Goal: Task Accomplishment & Management: Use online tool/utility

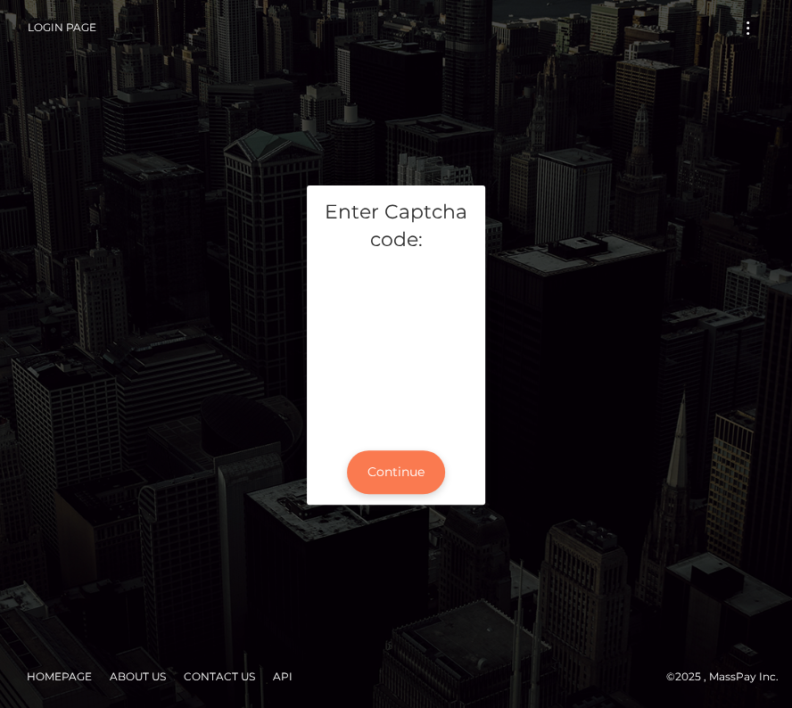
click at [396, 474] on button "Continue" at bounding box center [396, 472] width 98 height 44
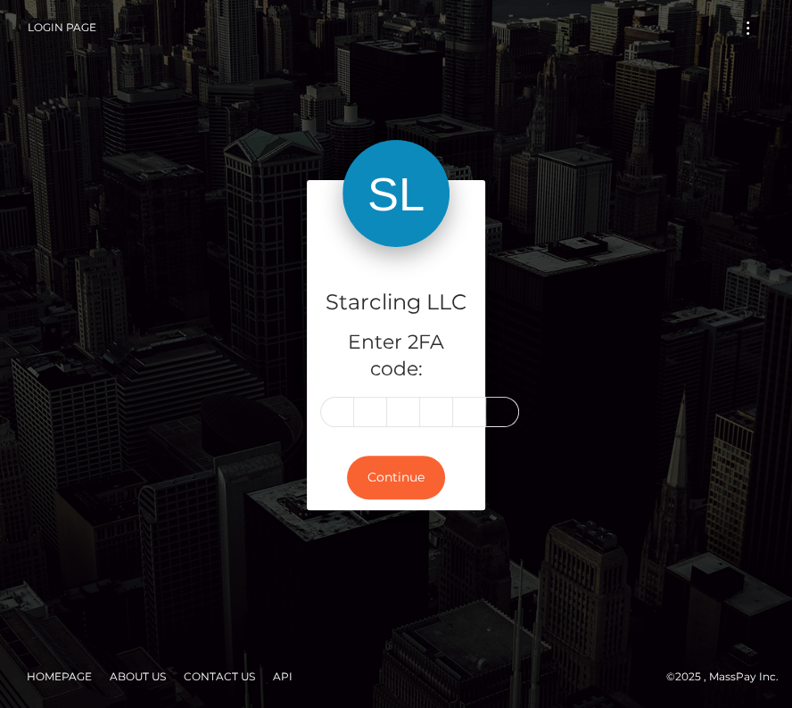
type input "9"
type input "6"
type input "3"
type input "5"
type input "0"
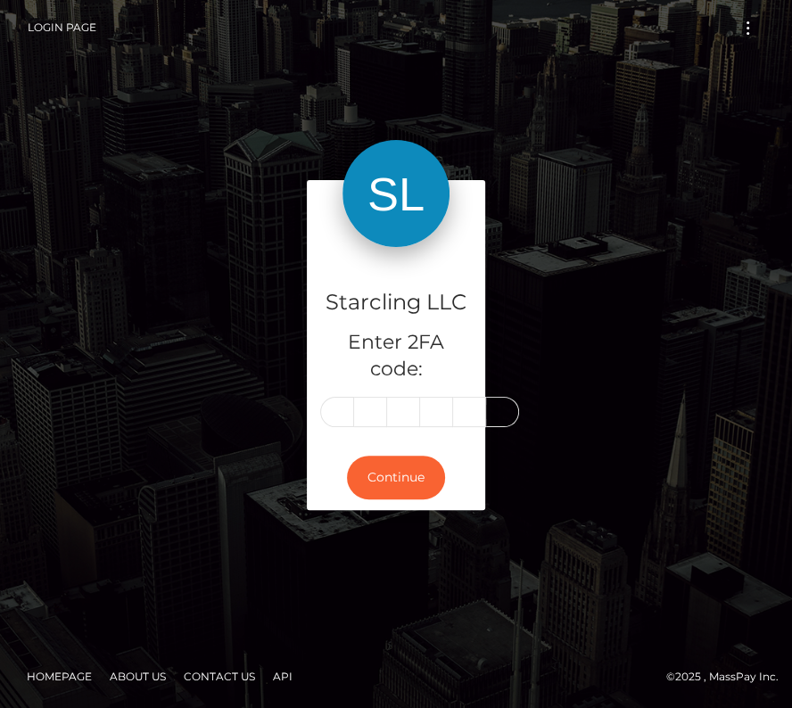
type input "3"
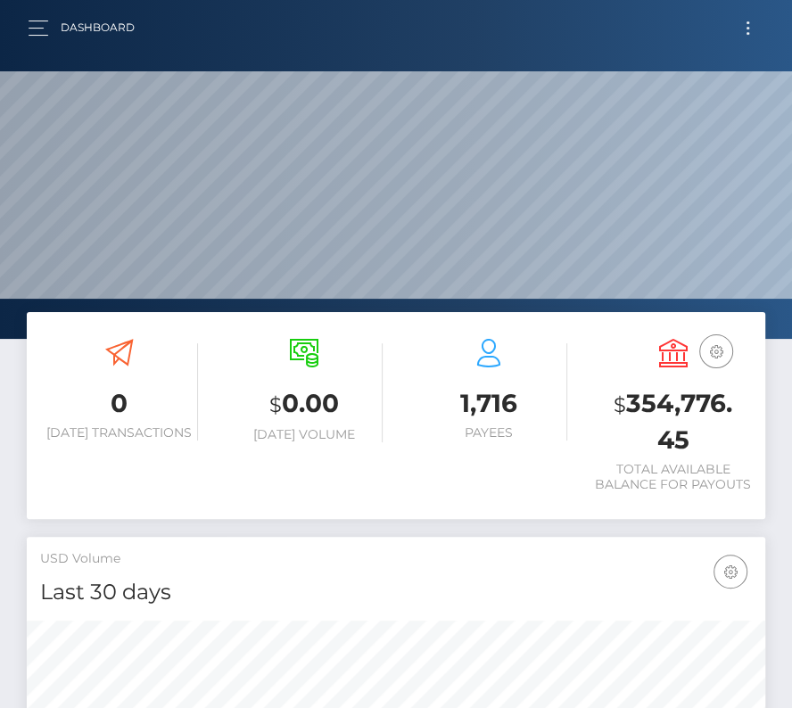
scroll to position [316, 355]
click at [739, 21] on button "Toggle navigation" at bounding box center [747, 28] width 33 height 24
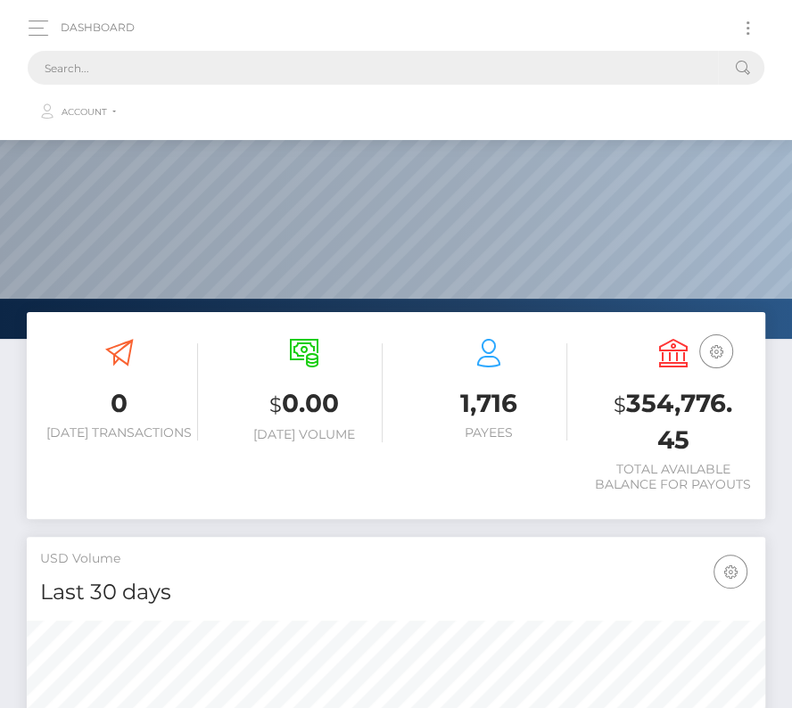
click at [234, 69] on input "text" at bounding box center [373, 68] width 690 height 34
paste input "283687"
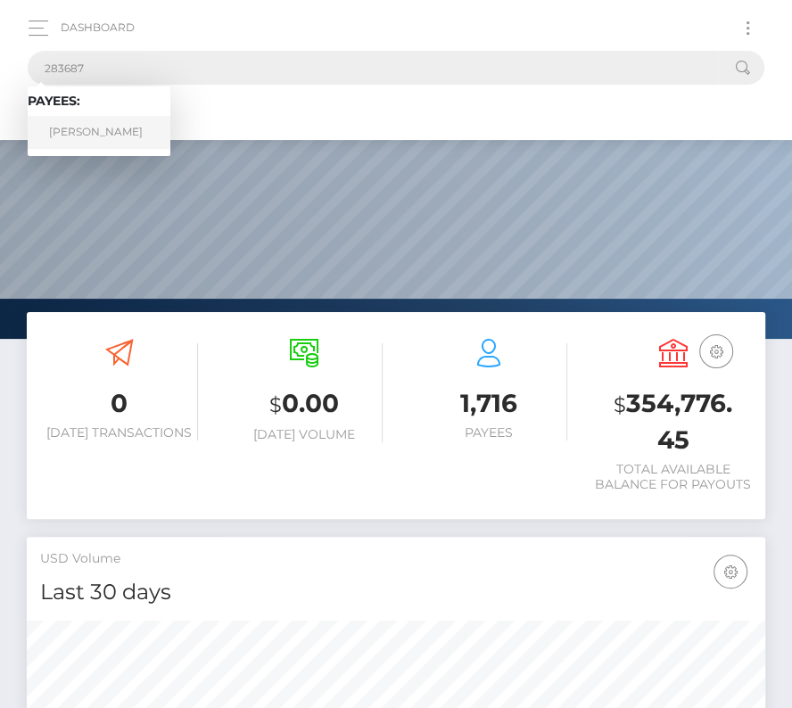
type input "283687"
click at [103, 141] on link "Zachary Kanka" at bounding box center [99, 132] width 143 height 33
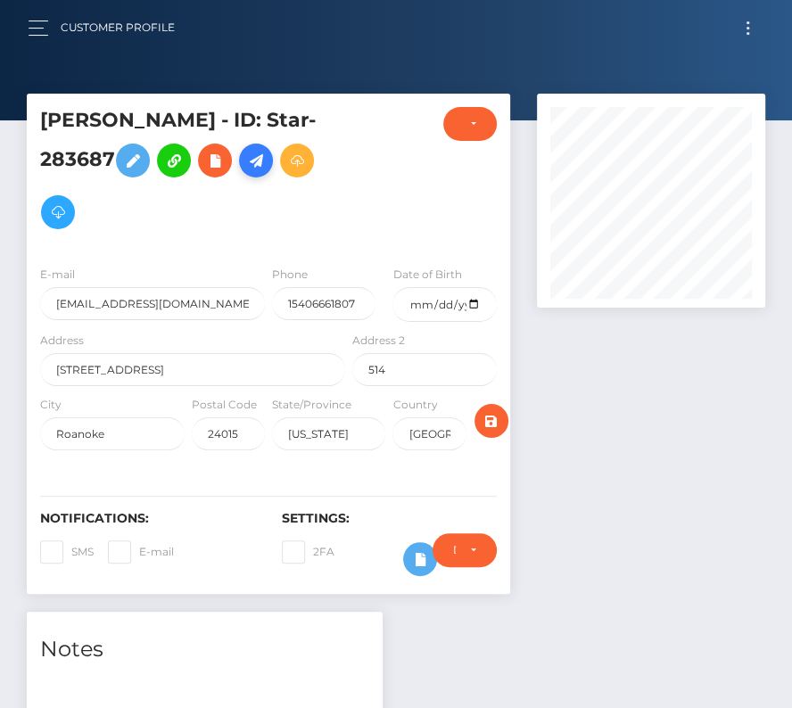
click at [251, 160] on icon at bounding box center [255, 161] width 21 height 22
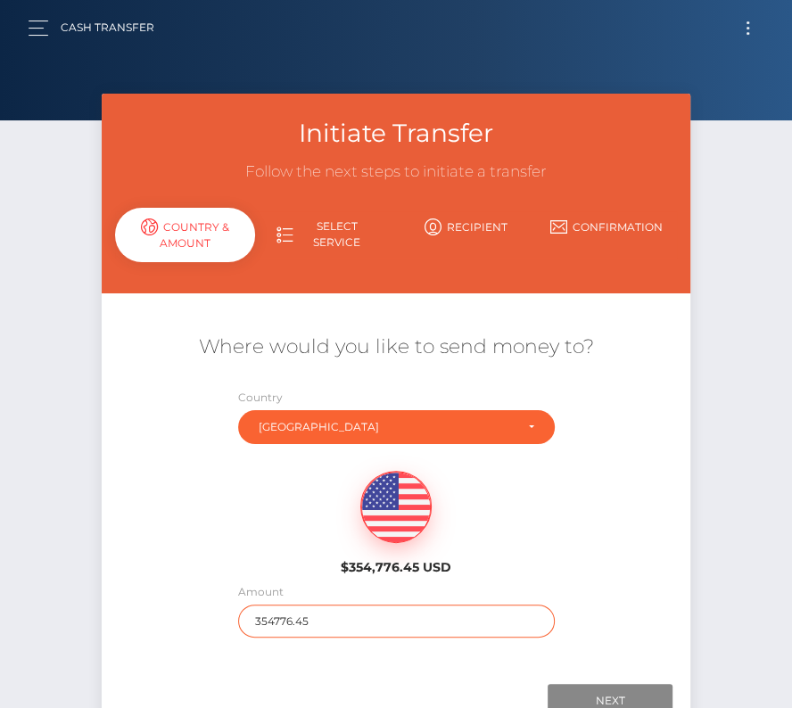
click at [294, 624] on input "354776.45" at bounding box center [396, 620] width 316 height 33
type input "356"
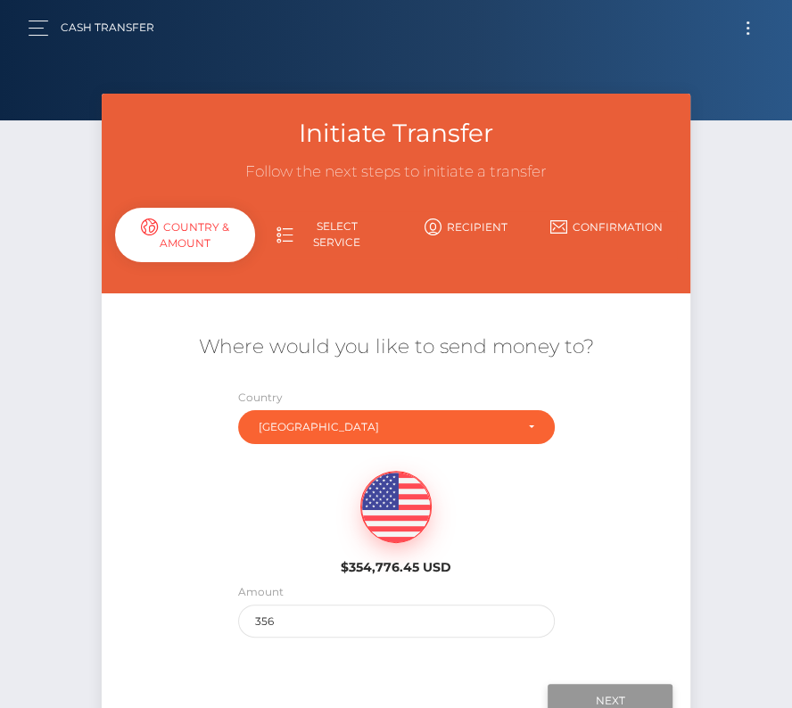
click at [620, 690] on input "Next" at bounding box center [609, 701] width 125 height 34
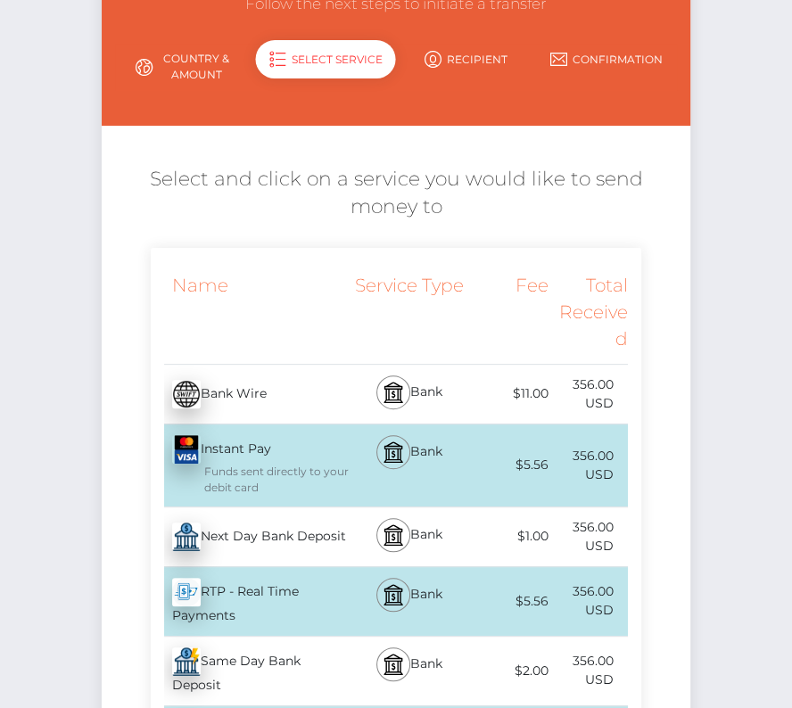
scroll to position [169, 0]
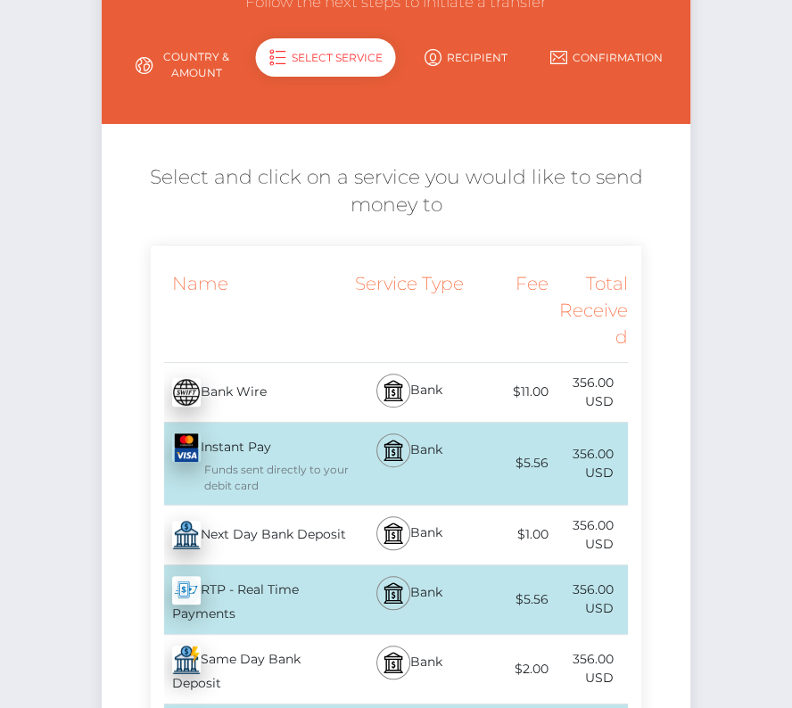
click at [240, 532] on div "Next Day Bank Deposit - USD" at bounding box center [250, 535] width 199 height 50
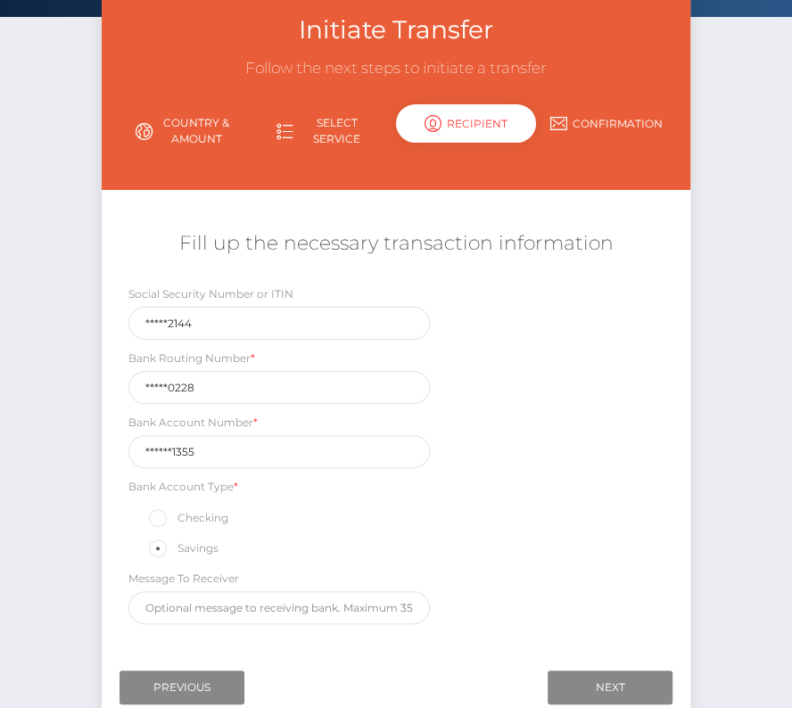
scroll to position [104, 0]
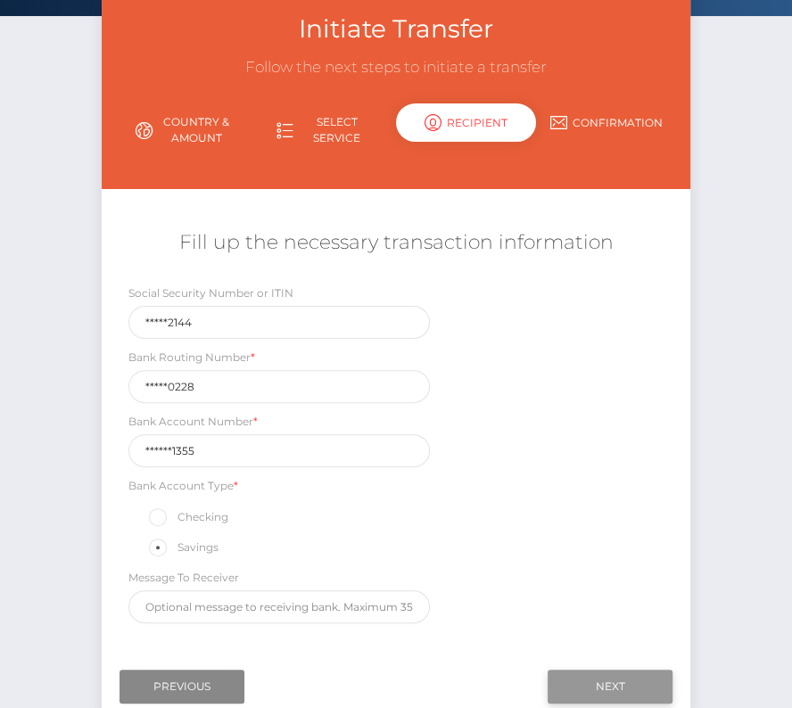
click at [596, 671] on input "Next" at bounding box center [609, 686] width 125 height 34
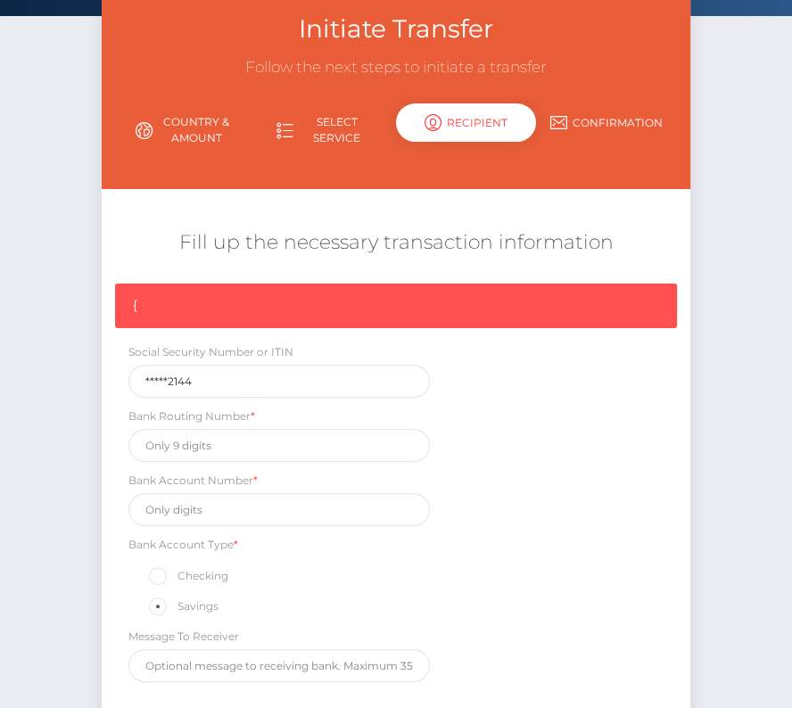
scroll to position [268, 0]
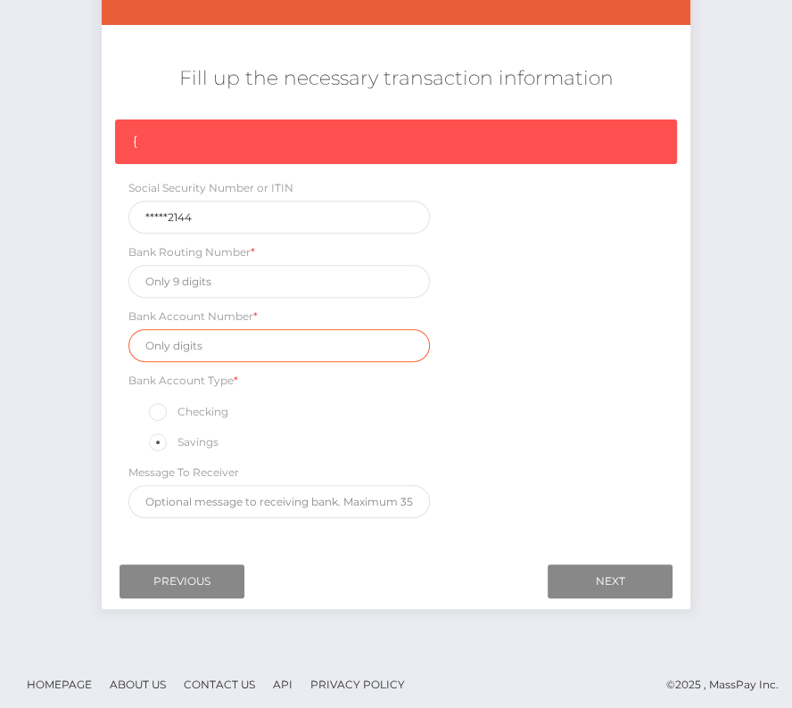
click at [174, 349] on input "text" at bounding box center [278, 345] width 301 height 33
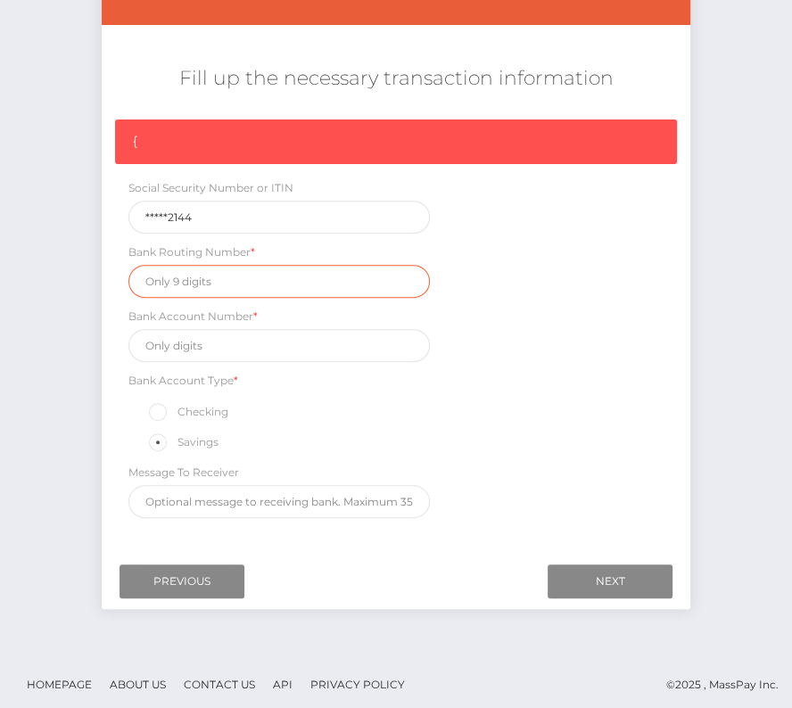
click at [163, 274] on input "text" at bounding box center [278, 281] width 301 height 33
paste input "073000228"
type input "073000228"
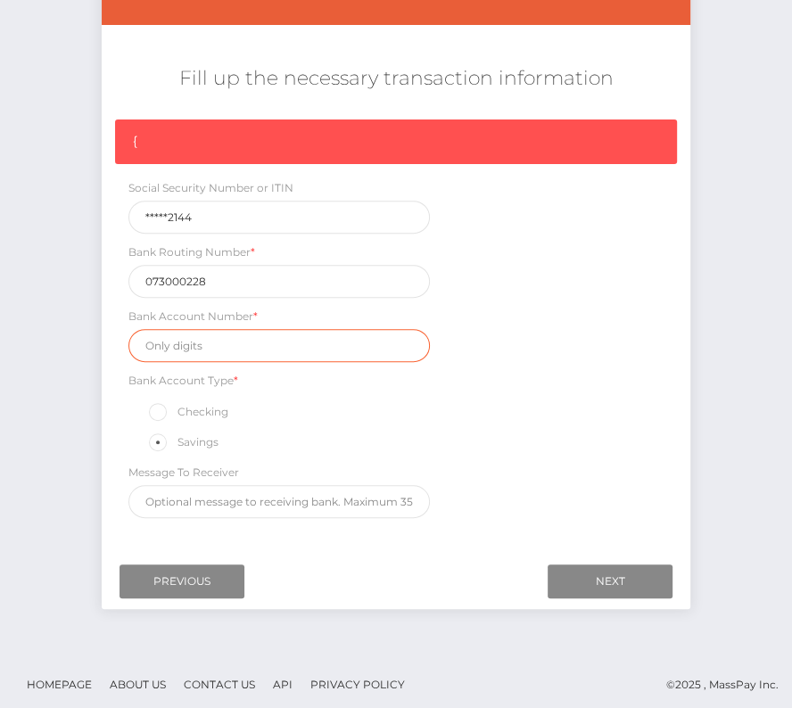
click at [178, 347] on input "text" at bounding box center [278, 345] width 301 height 33
paste input "6358381355"
type input "6358381355"
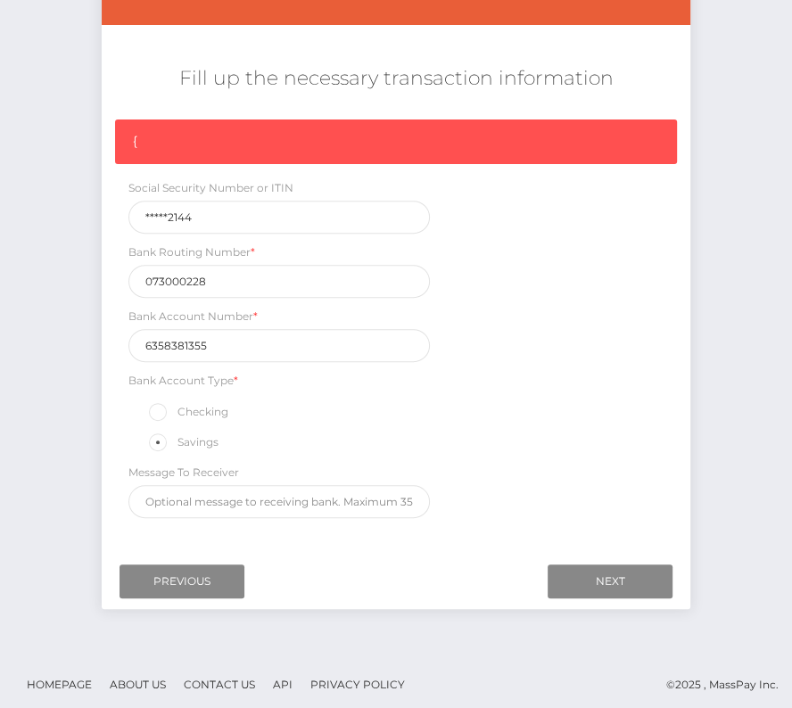
click at [562, 371] on div "{ Social Security Number or ITIN *****2144 Bank Routing Number * 073000228 Bank…" at bounding box center [396, 322] width 588 height 407
click at [603, 571] on input "Next" at bounding box center [609, 581] width 125 height 34
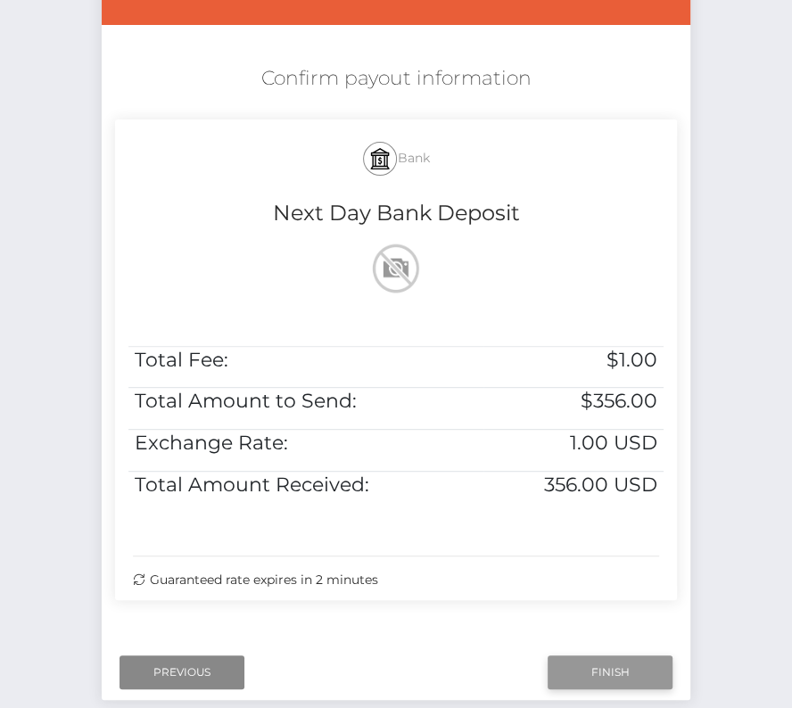
click at [591, 659] on input "Finish" at bounding box center [609, 672] width 125 height 34
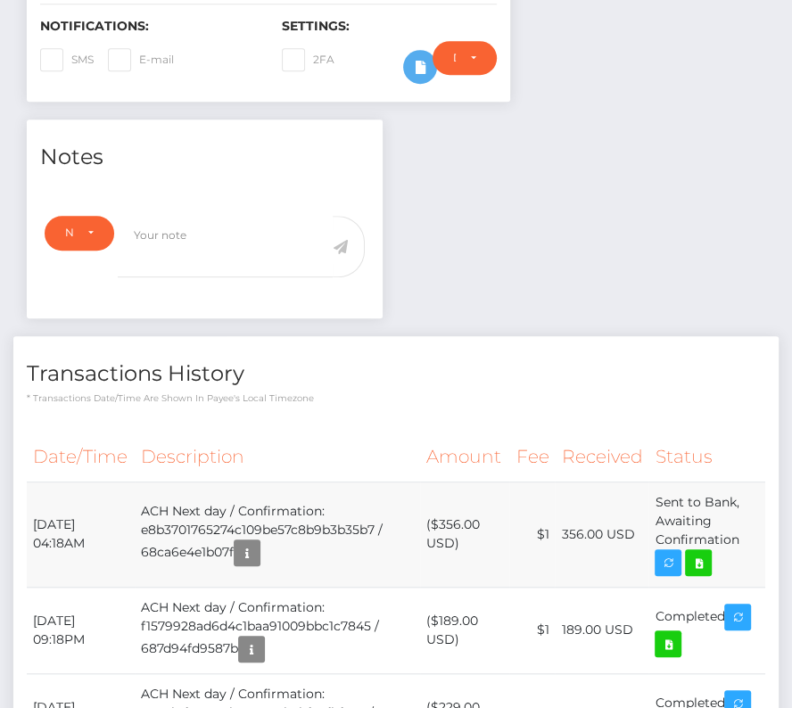
scroll to position [549, 0]
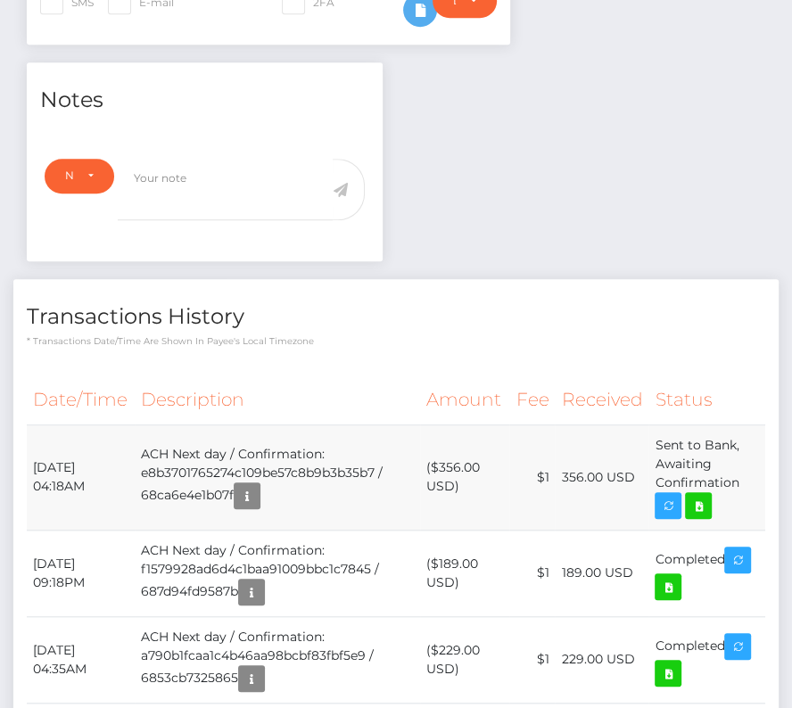
drag, startPoint x: 31, startPoint y: 458, endPoint x: 741, endPoint y: 475, distance: 709.8
click at [741, 475] on tr "[DATE] 04:18AM ACH Next day / Confirmation: e8b3701765274c109be57c8b9b3b35b7 / …" at bounding box center [396, 476] width 738 height 105
copy tr "[DATE] 04:18AM ACH Next day / Confirmation: e8b3701765274c109be57c8b9b3b35b7 / …"
click at [701, 500] on icon at bounding box center [697, 506] width 21 height 22
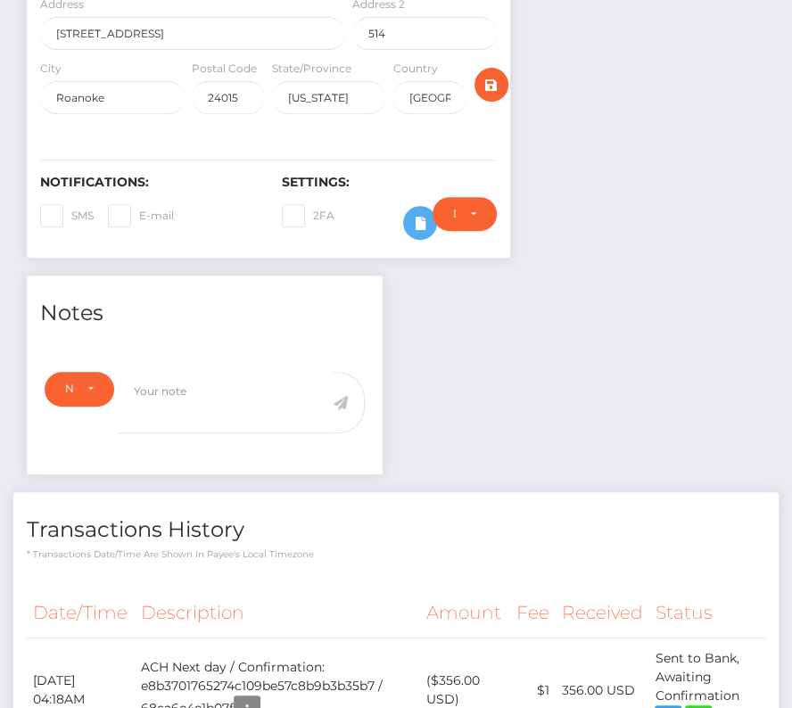
scroll to position [609, 0]
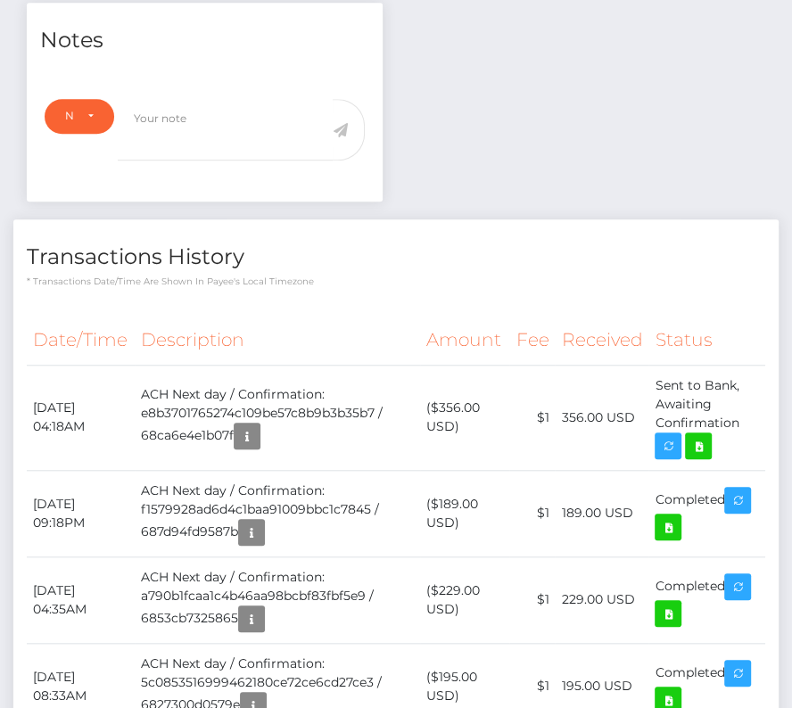
click at [231, 338] on th "Description" at bounding box center [277, 340] width 285 height 49
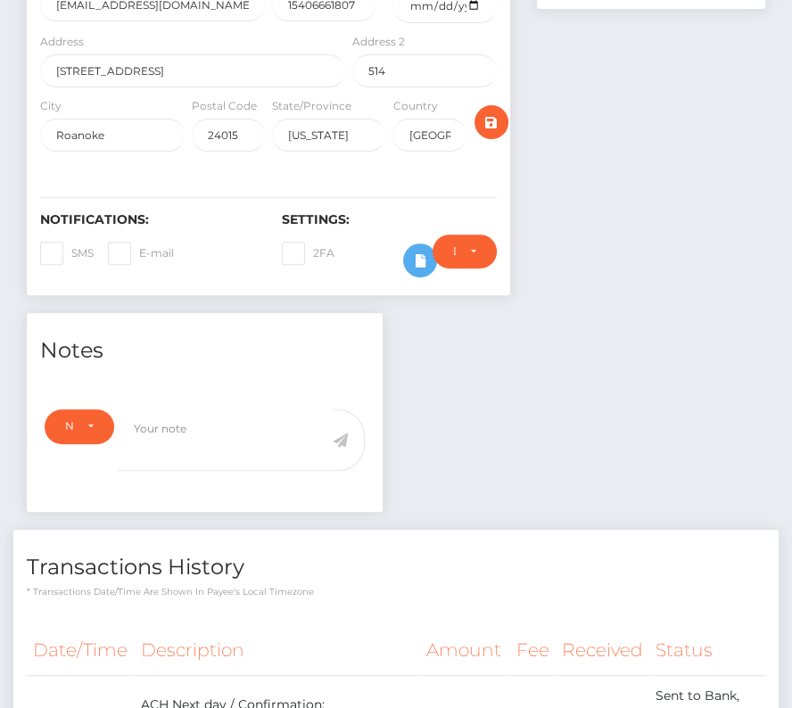
scroll to position [0, 0]
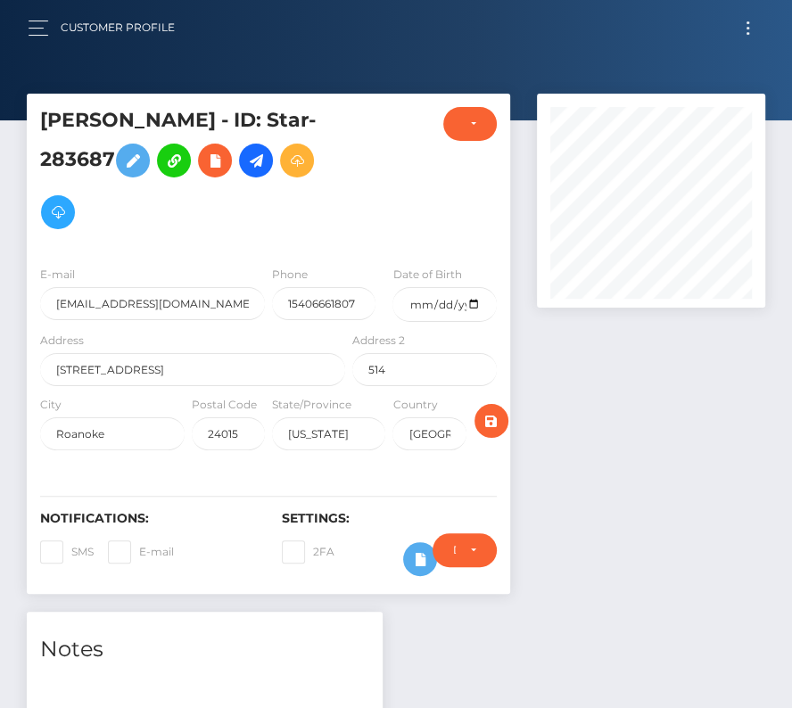
click at [752, 25] on button "Toggle navigation" at bounding box center [747, 28] width 33 height 24
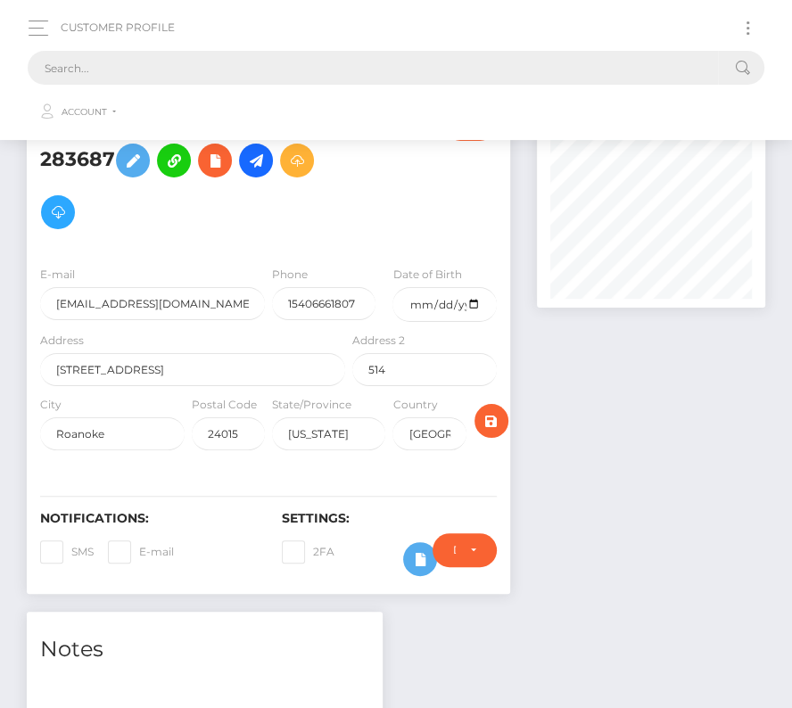
click at [292, 84] on input "text" at bounding box center [373, 68] width 690 height 34
click at [253, 75] on input "text" at bounding box center [373, 68] width 690 height 34
paste input "3249939"
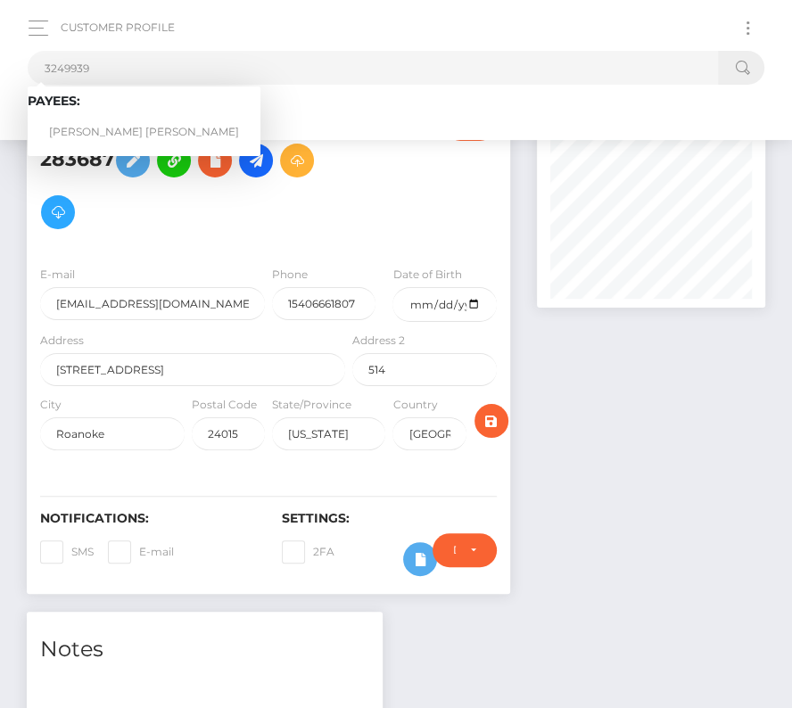
click at [111, 113] on span "Payees: [PERSON_NAME] [PERSON_NAME]" at bounding box center [144, 121] width 233 height 55
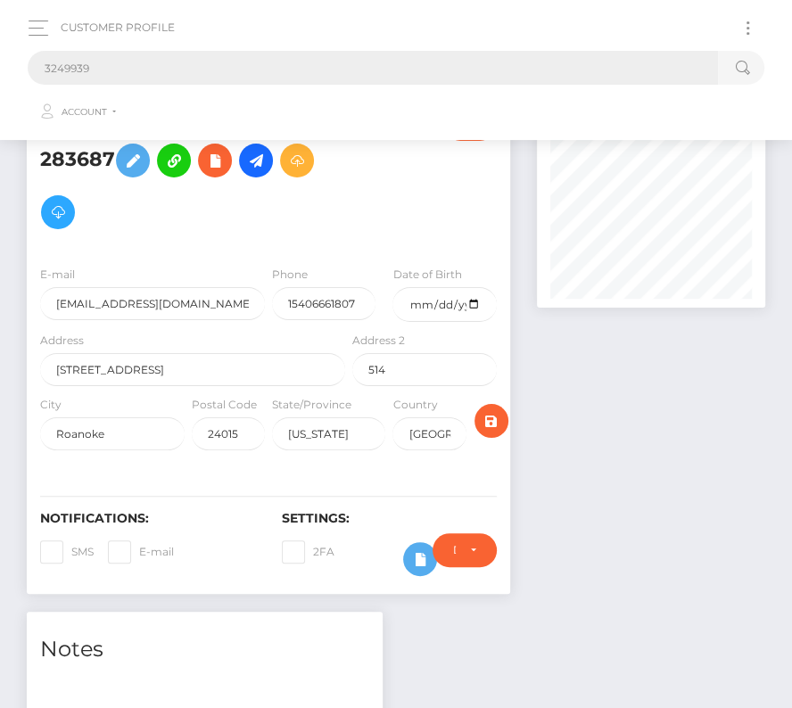
click at [90, 68] on input "3249939" at bounding box center [373, 68] width 690 height 34
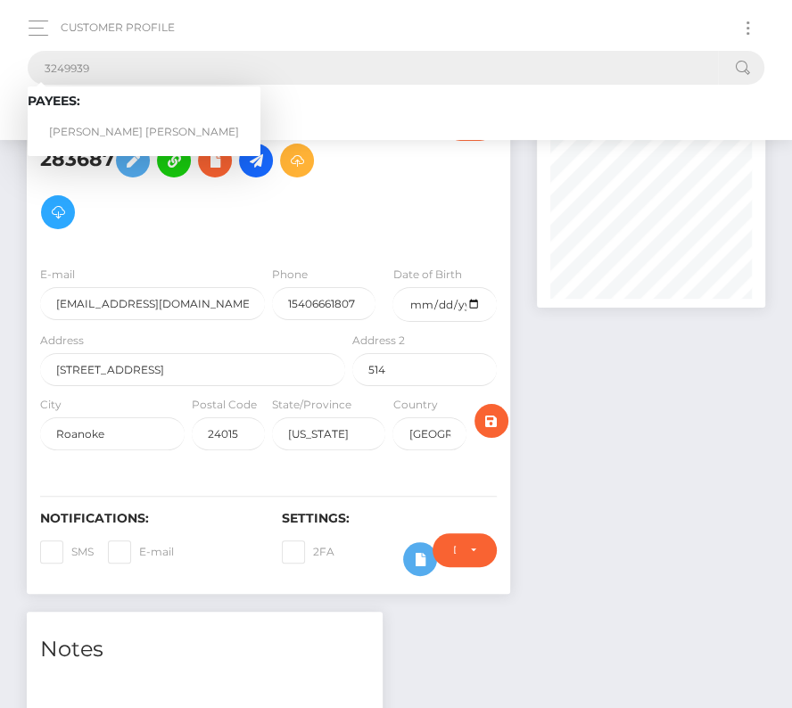
type input "3249939"
click at [96, 127] on link "[PERSON_NAME] [PERSON_NAME]" at bounding box center [144, 132] width 233 height 33
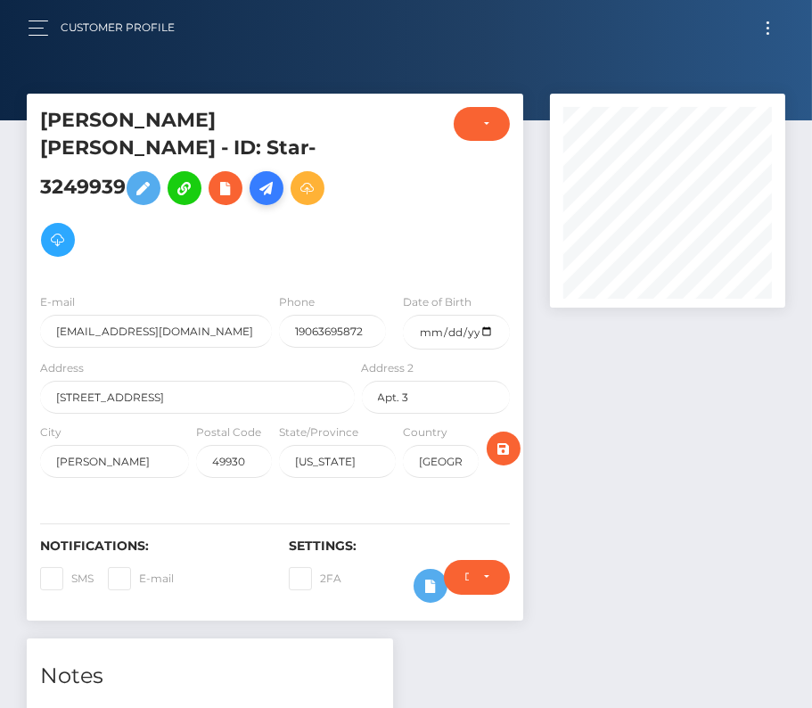
click at [277, 177] on icon at bounding box center [266, 188] width 21 height 22
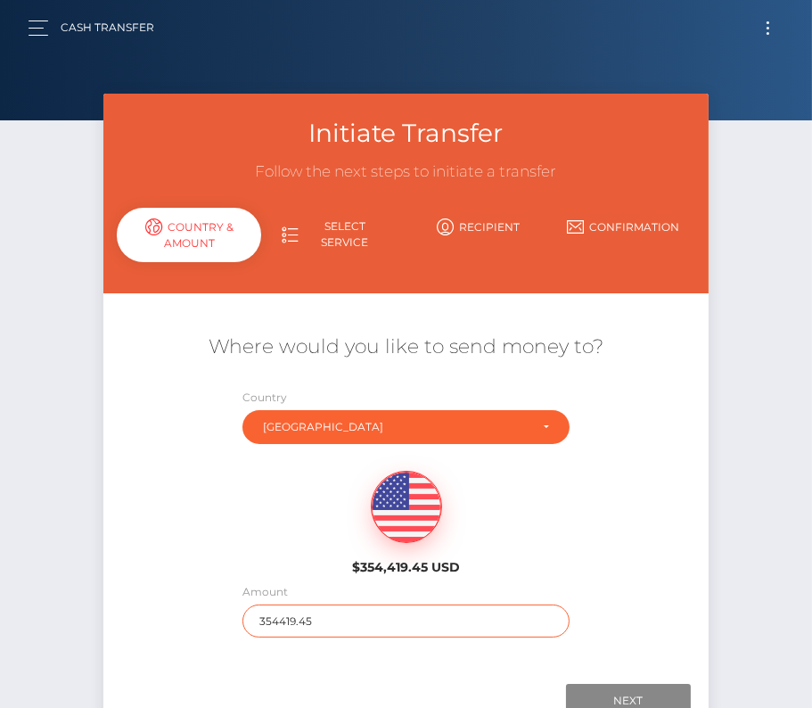
click at [324, 620] on input "354419.45" at bounding box center [405, 620] width 326 height 33
type input "2066"
click at [271, 543] on div "$354,419.45 USD" at bounding box center [405, 517] width 605 height 129
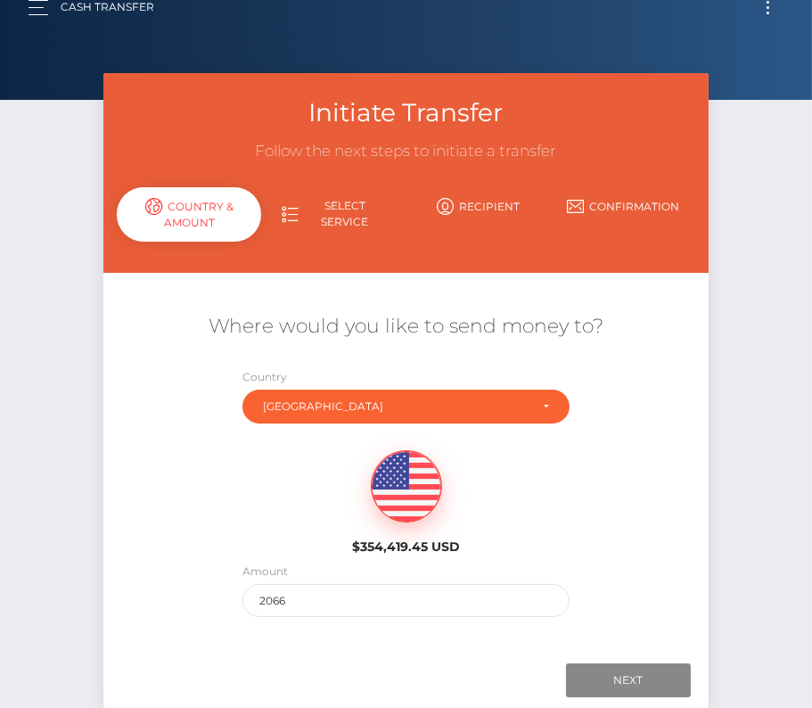
scroll to position [25, 0]
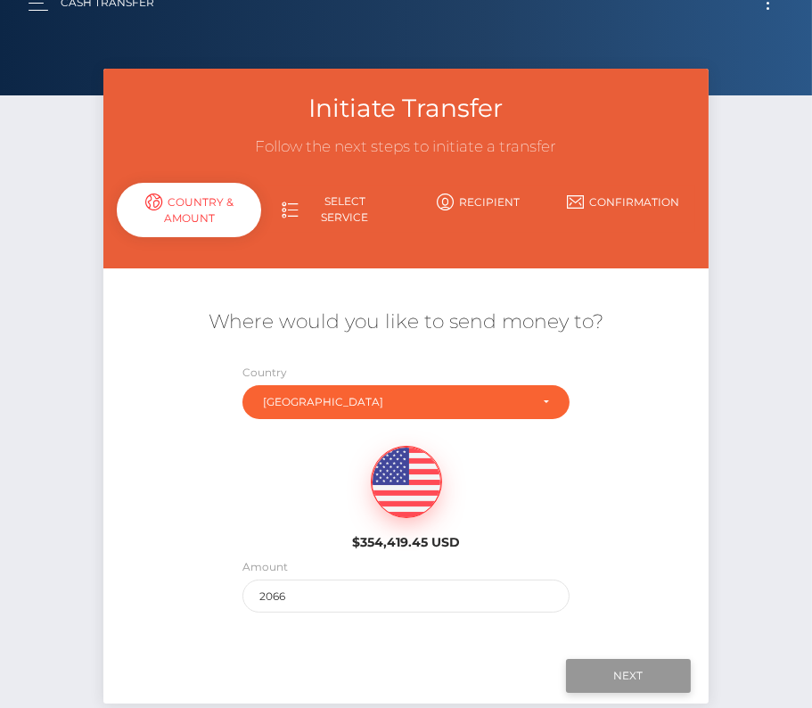
click at [661, 670] on input "Next" at bounding box center [628, 676] width 125 height 34
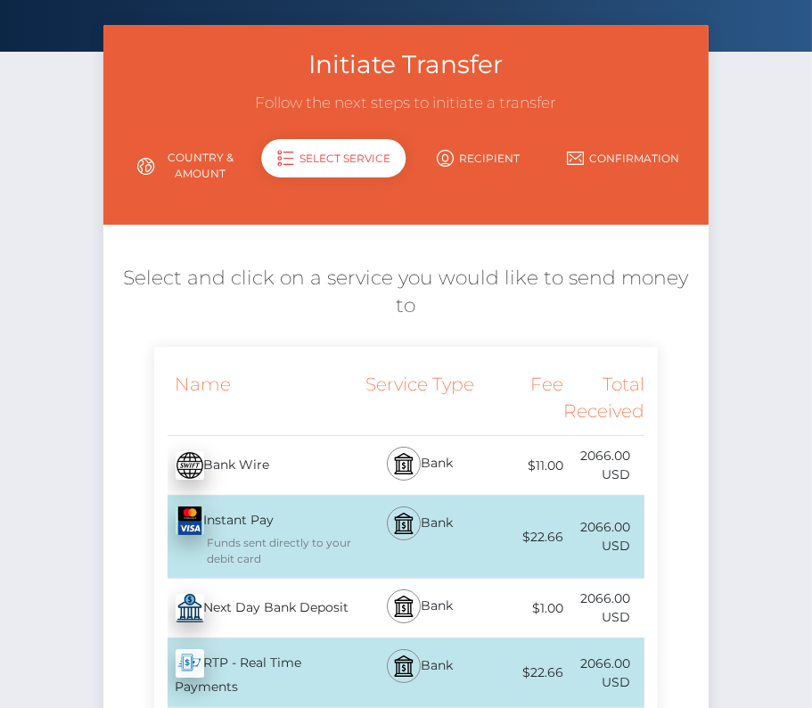
scroll to position [102, 0]
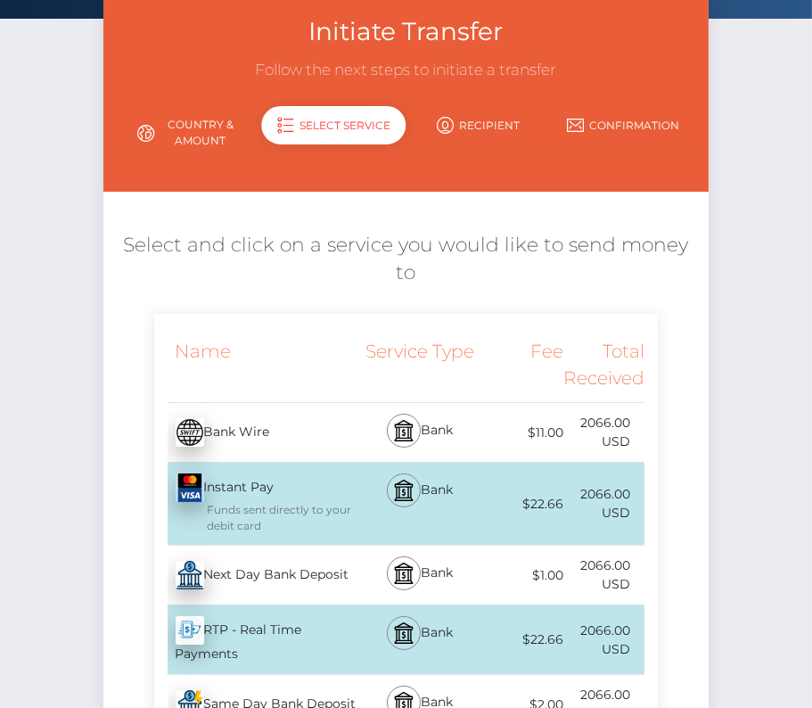
click at [247, 574] on div "Next Day Bank Deposit - USD" at bounding box center [256, 575] width 205 height 50
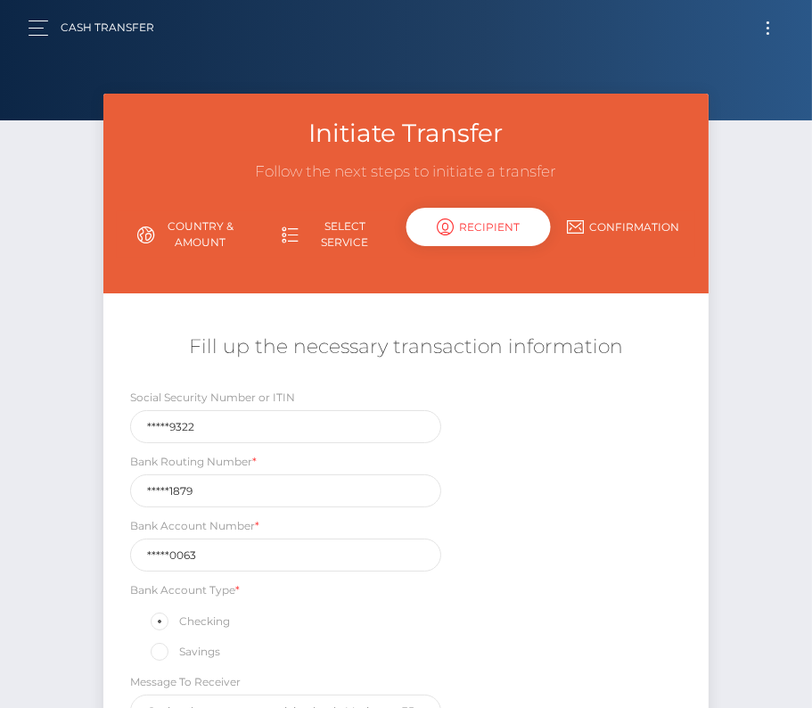
scroll to position [203, 0]
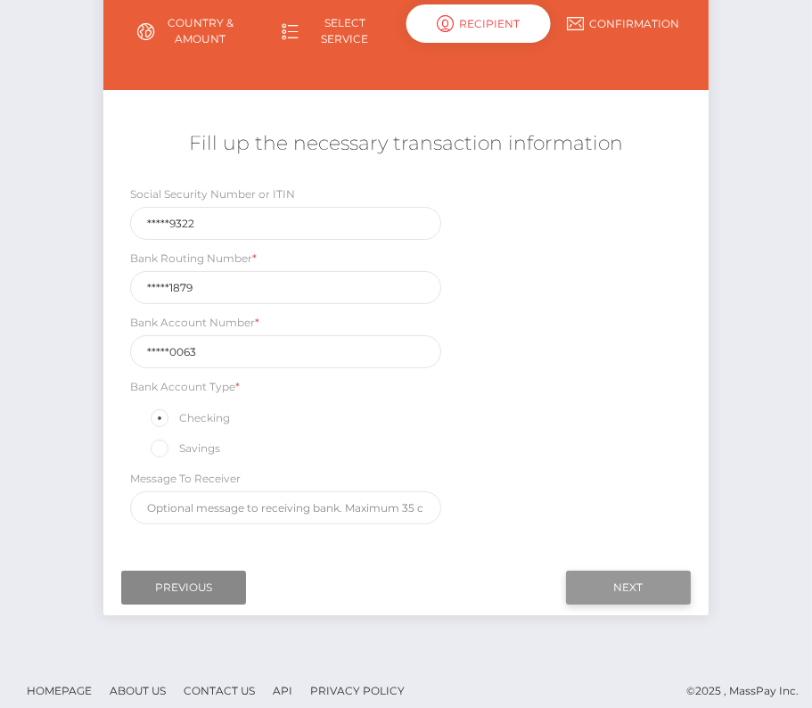
click at [656, 579] on input "Next" at bounding box center [628, 588] width 125 height 34
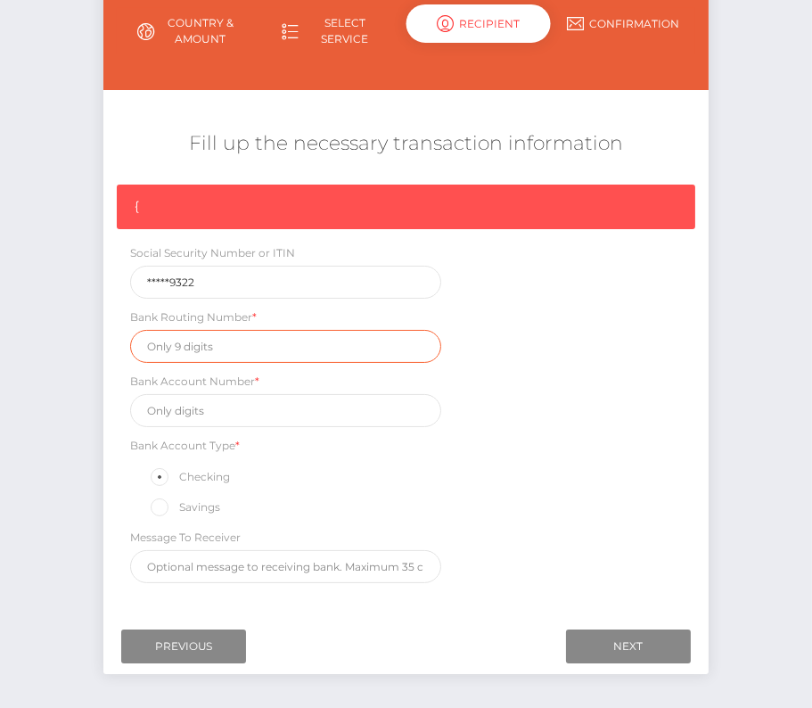
click at [205, 352] on input "text" at bounding box center [285, 346] width 311 height 33
paste input "091101879"
type input "091101879"
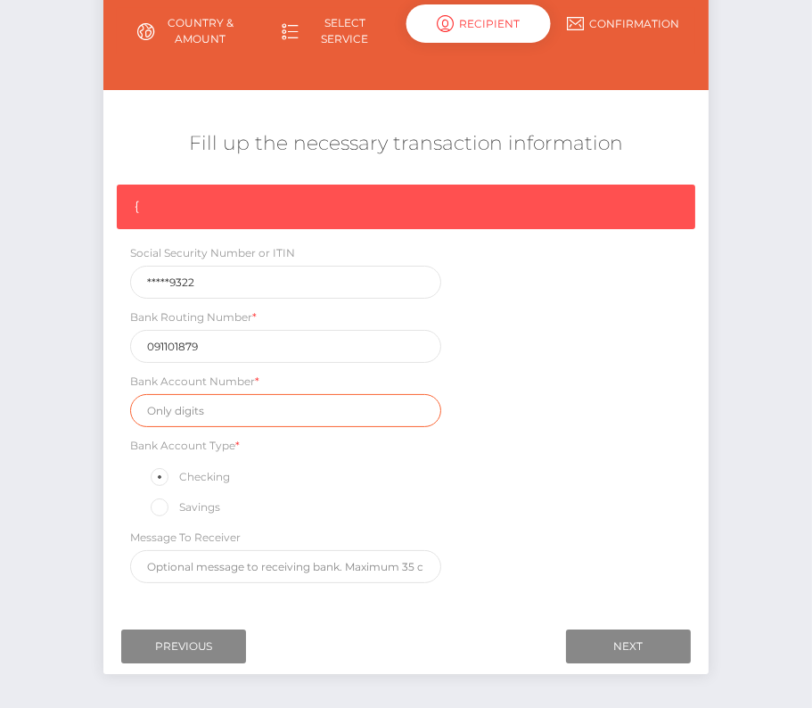
click at [219, 406] on input "text" at bounding box center [285, 410] width 311 height 33
paste input "111590063"
type input "111590063"
click at [604, 479] on div "{ Social Security Number or ITIN *****9322 Bank Routing Number * 091101879 Bank…" at bounding box center [405, 388] width 605 height 407
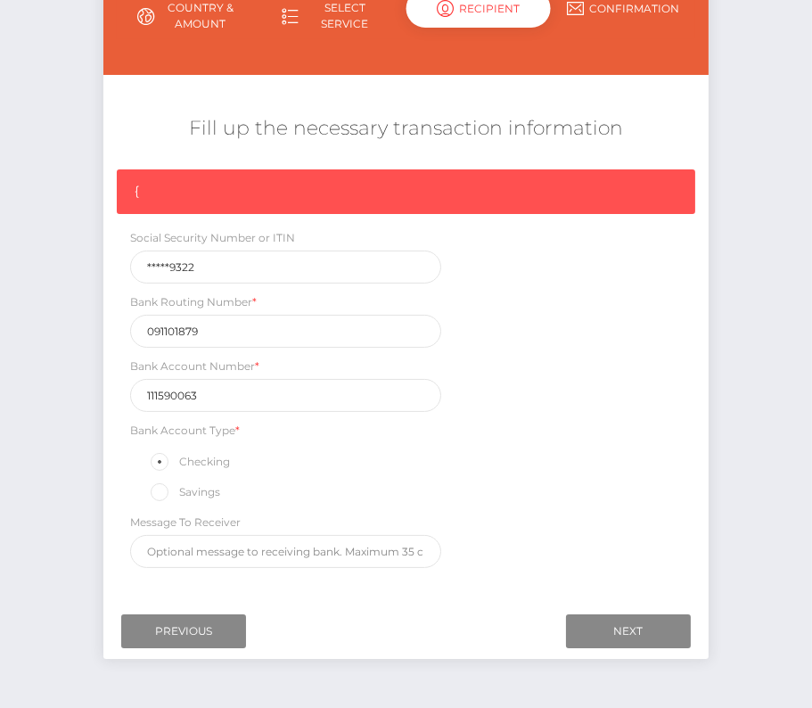
scroll to position [220, 0]
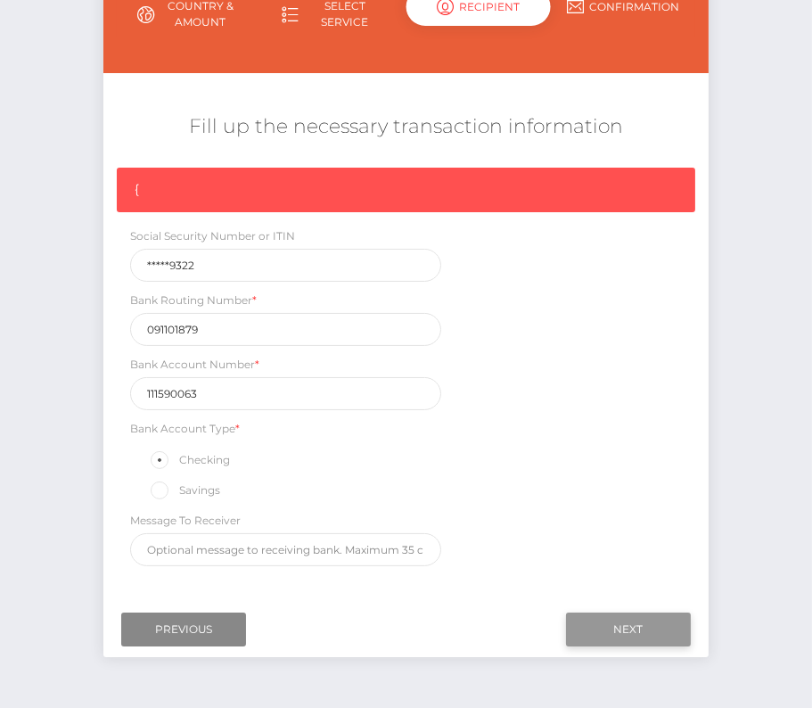
click at [651, 626] on input "Next" at bounding box center [628, 629] width 125 height 34
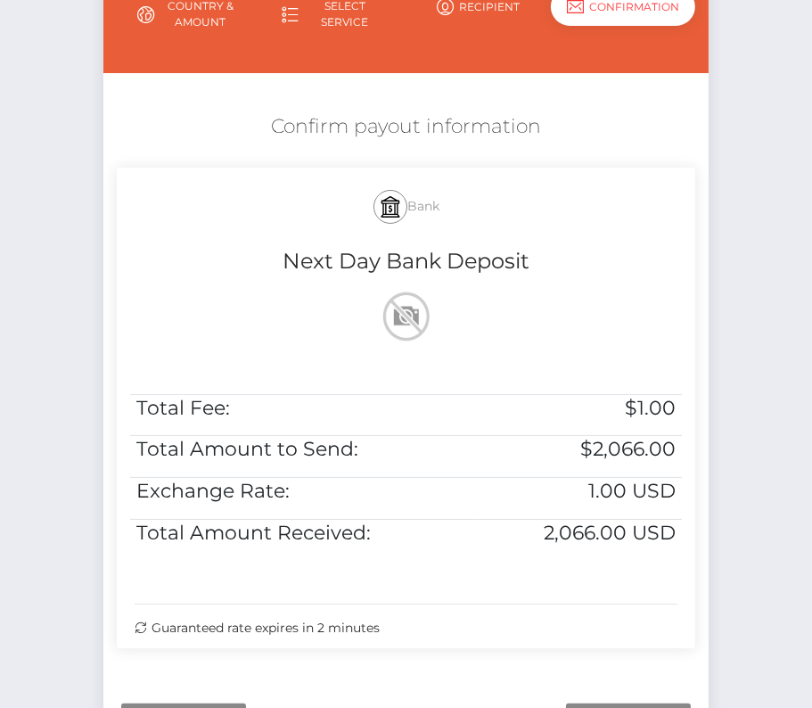
scroll to position [364, 0]
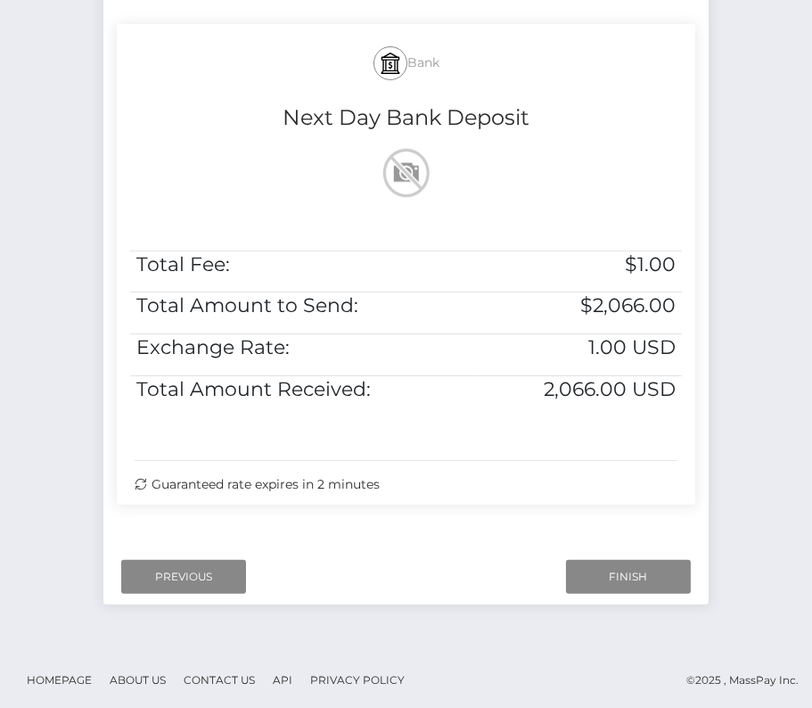
click at [640, 553] on div "Next Finish Previous" at bounding box center [405, 576] width 605 height 55
click at [622, 583] on input "Finish" at bounding box center [628, 577] width 125 height 34
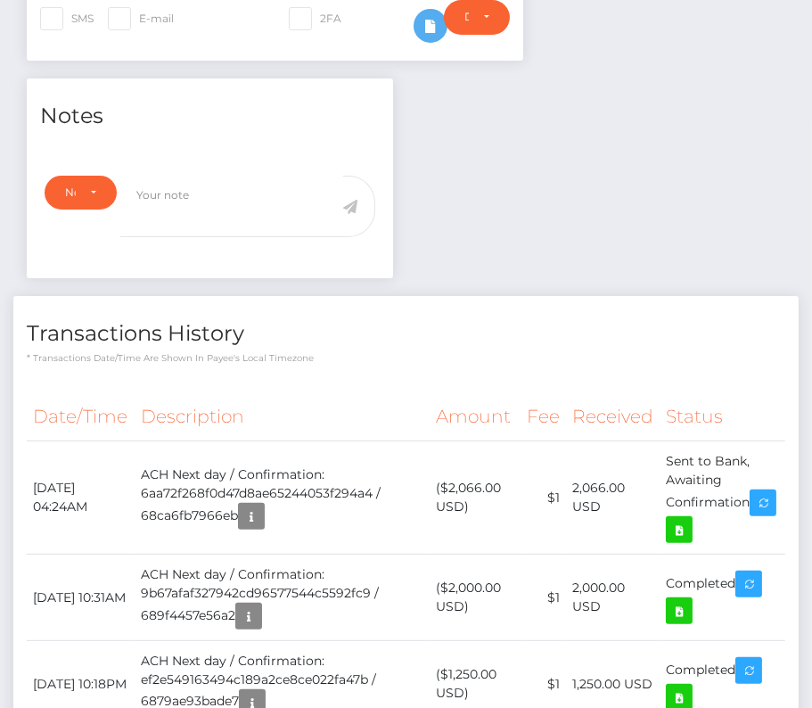
scroll to position [593, 0]
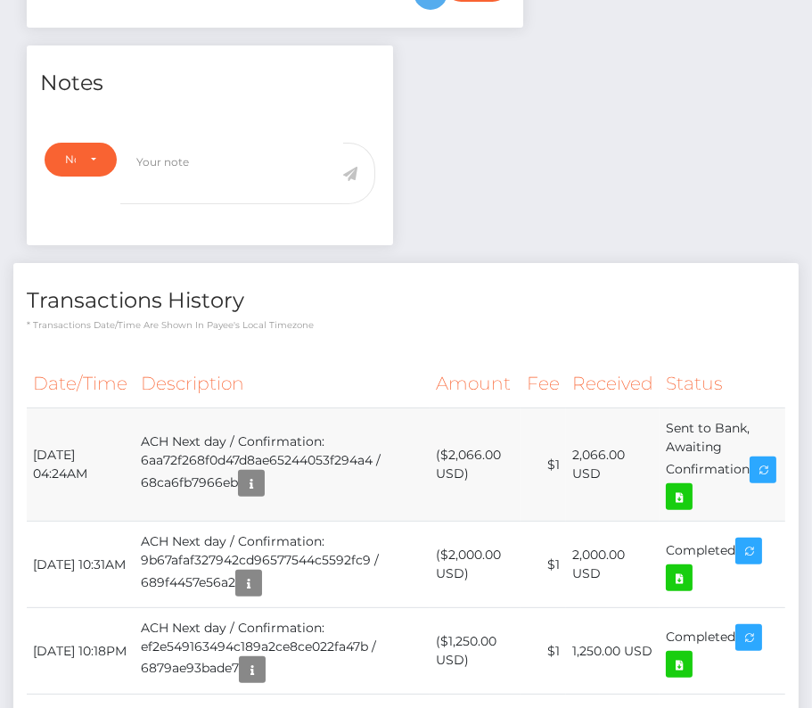
drag, startPoint x: 31, startPoint y: 418, endPoint x: 755, endPoint y: 448, distance: 724.4
click at [755, 448] on tr "September 17, 2025 04:24AM ACH Next day / Confirmation: 6aa72f268f0d47d8ae65244…" at bounding box center [406, 464] width 759 height 113
copy tbody "September 17, 2025 04:24AM ACH Next day / Confirmation: 6aa72f268f0d47d8ae65244…"
click at [690, 486] on icon at bounding box center [679, 497] width 21 height 22
